Goal: Entertainment & Leisure: Browse casually

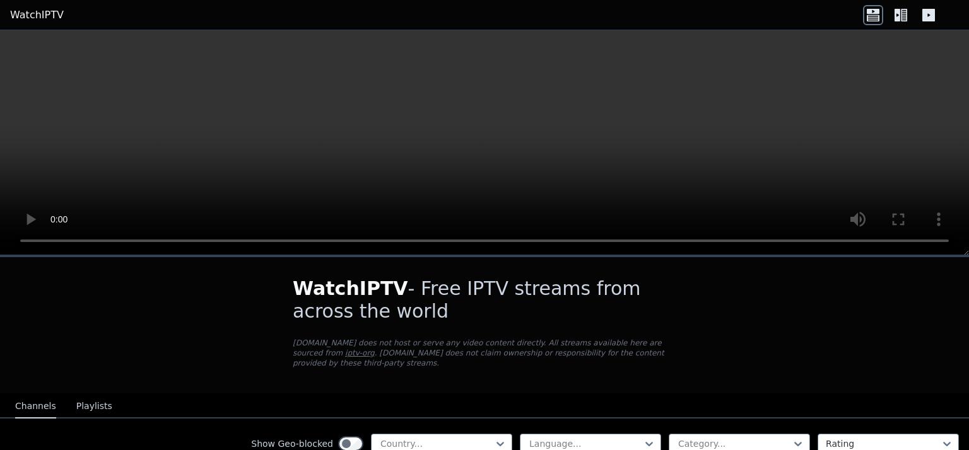
scroll to position [71, 0]
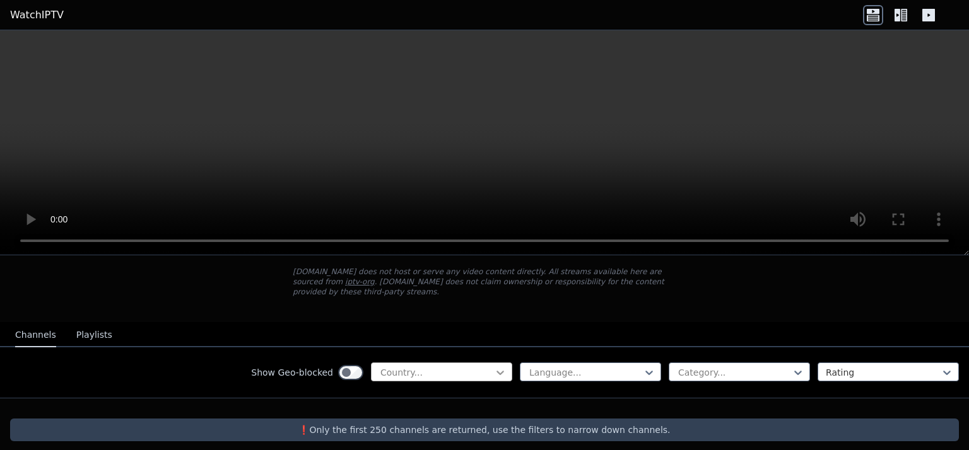
click at [494, 367] on icon at bounding box center [500, 373] width 13 height 13
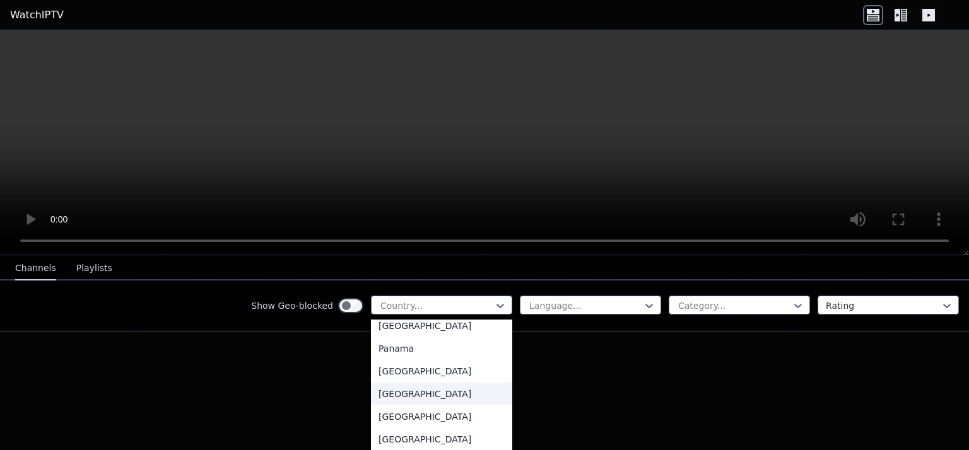
scroll to position [3218, 0]
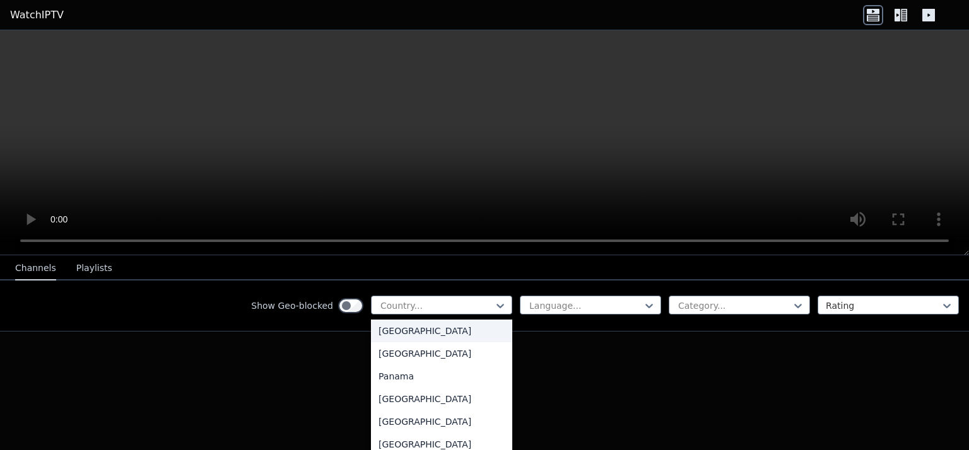
click at [398, 336] on div "[GEOGRAPHIC_DATA]" at bounding box center [441, 331] width 141 height 23
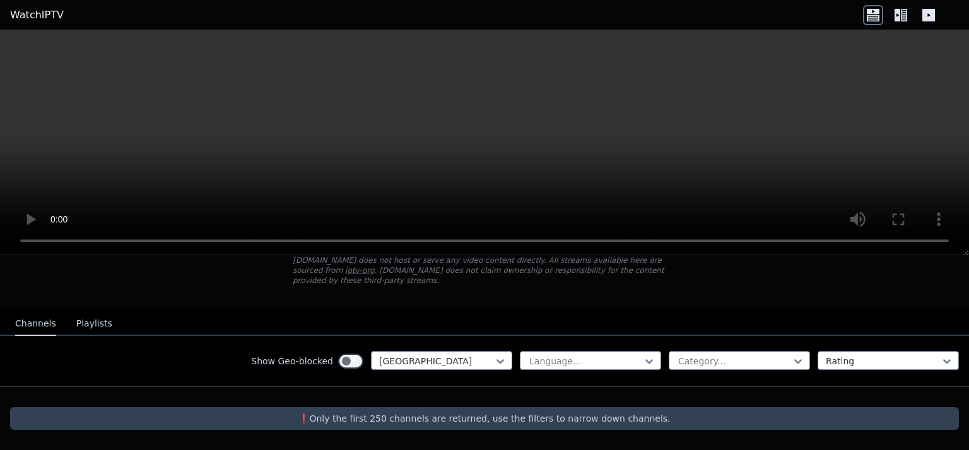
scroll to position [71, 0]
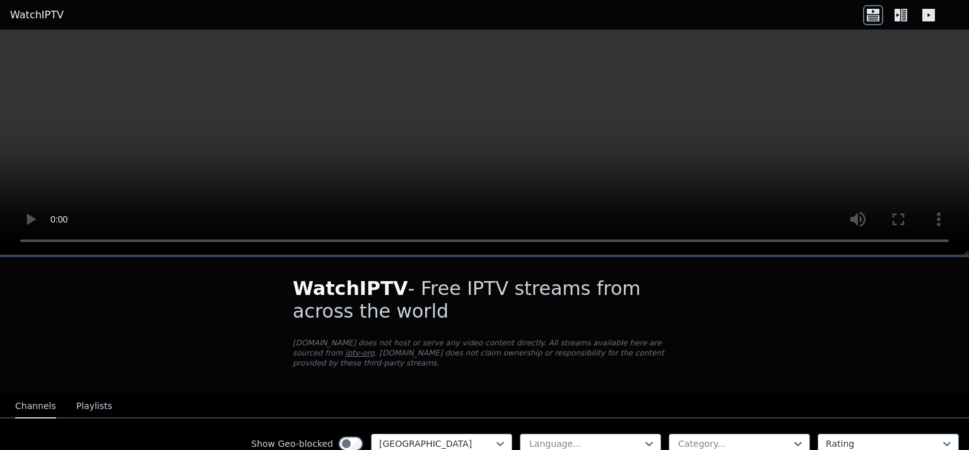
click at [931, 15] on icon at bounding box center [928, 15] width 13 height 13
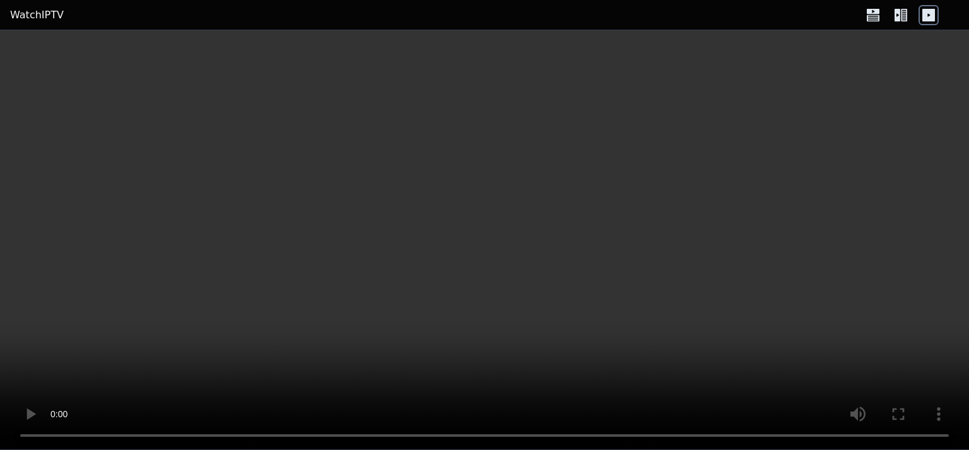
click at [931, 15] on icon at bounding box center [928, 15] width 13 height 13
click at [880, 13] on icon at bounding box center [873, 15] width 20 height 20
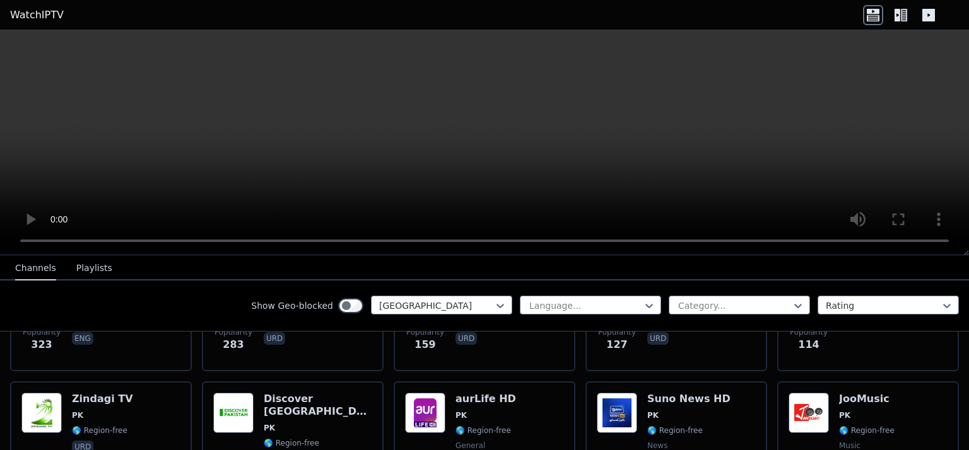
scroll to position [252, 0]
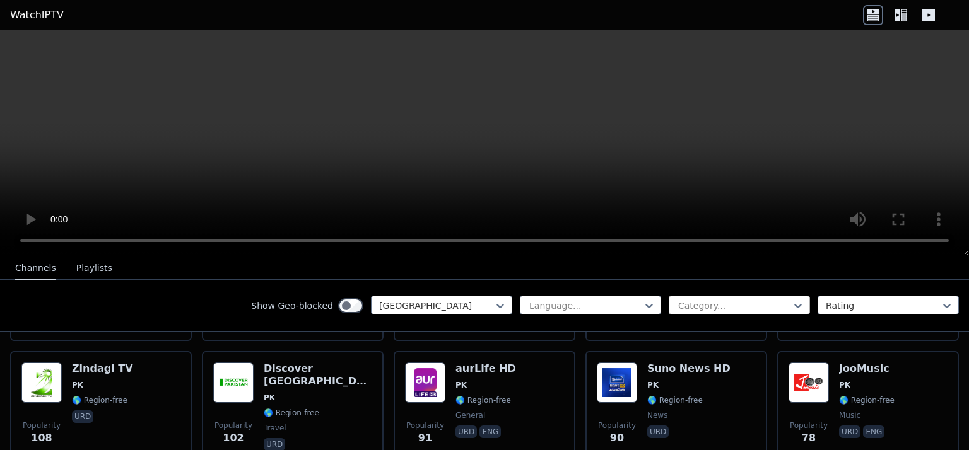
click at [689, 305] on div at bounding box center [734, 306] width 115 height 13
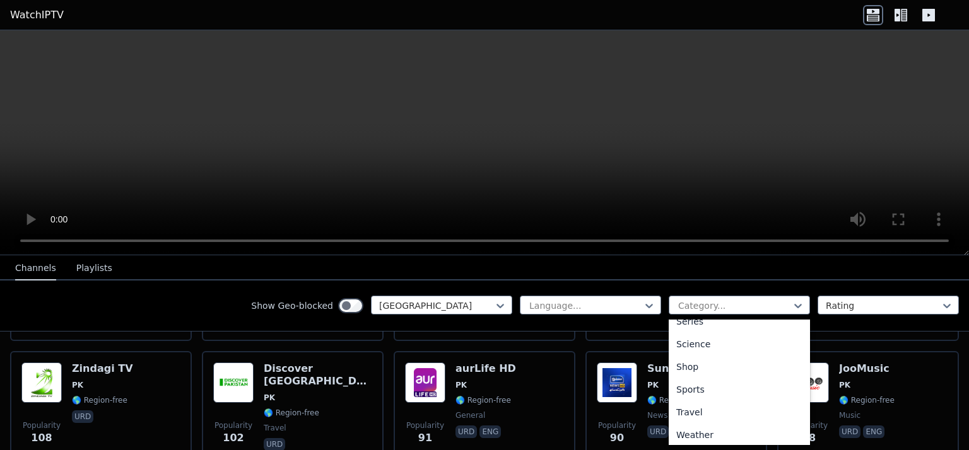
scroll to position [492, 0]
click at [693, 386] on div "Sports" at bounding box center [739, 386] width 141 height 23
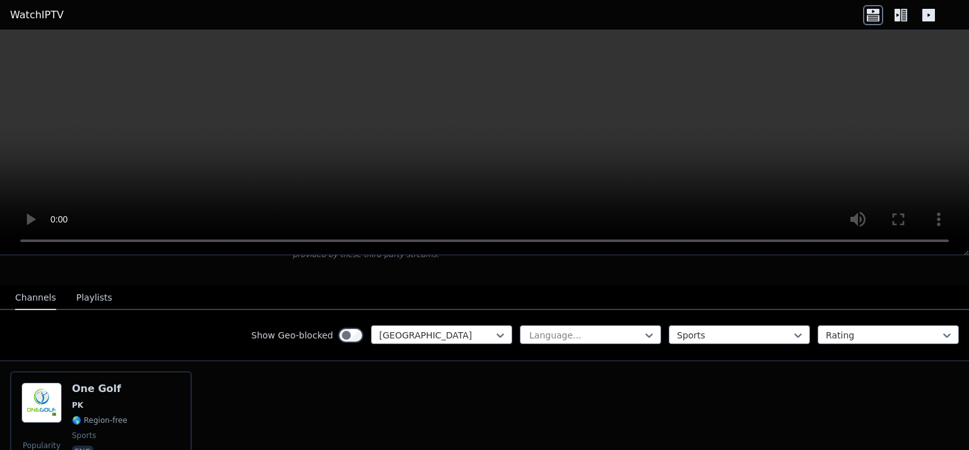
scroll to position [184, 0]
